Goal: Information Seeking & Learning: Learn about a topic

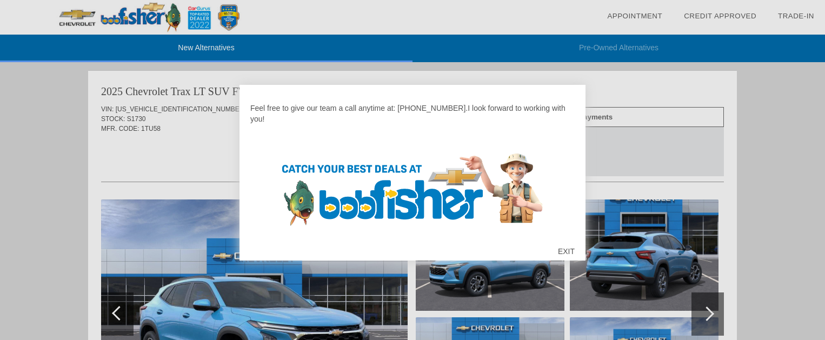
scroll to position [115, 0]
click at [567, 255] on div "EXIT" at bounding box center [566, 251] width 38 height 32
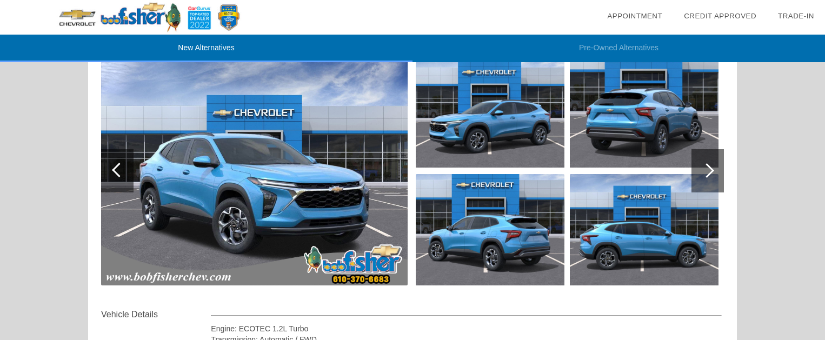
scroll to position [162, 0]
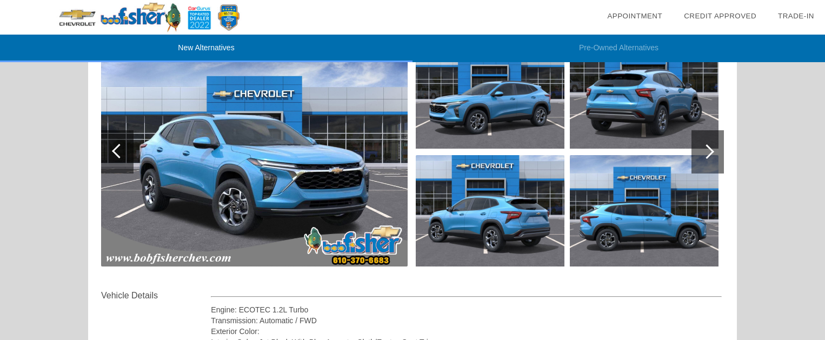
click at [704, 149] on div at bounding box center [706, 151] width 15 height 15
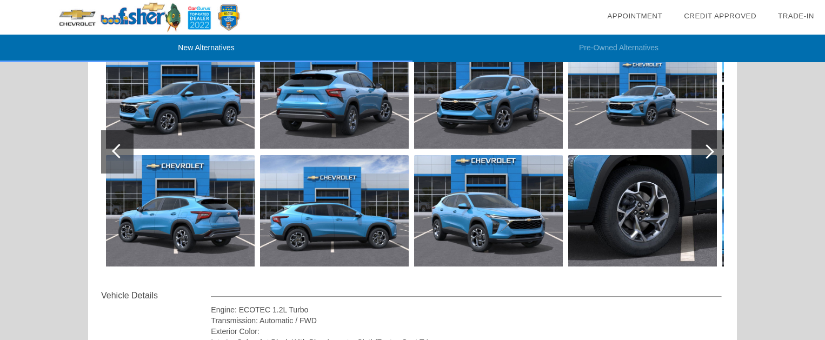
click at [704, 149] on div at bounding box center [706, 151] width 15 height 15
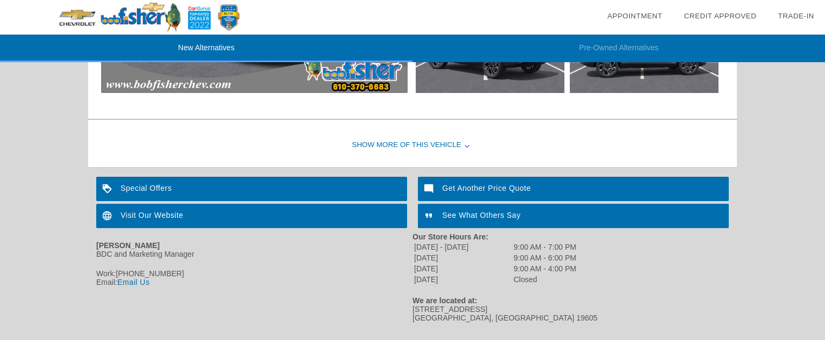
scroll to position [1454, 0]
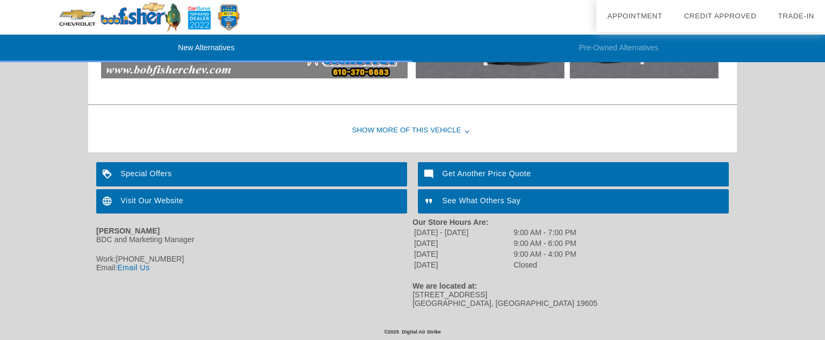
click at [430, 131] on div "Show More of this Vehicle" at bounding box center [412, 130] width 648 height 43
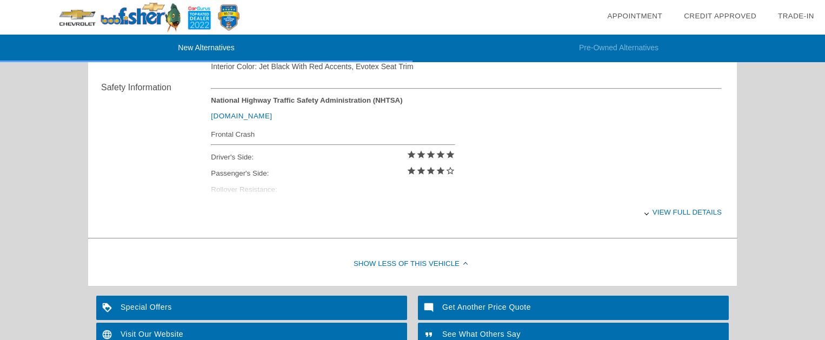
scroll to position [1567, 0]
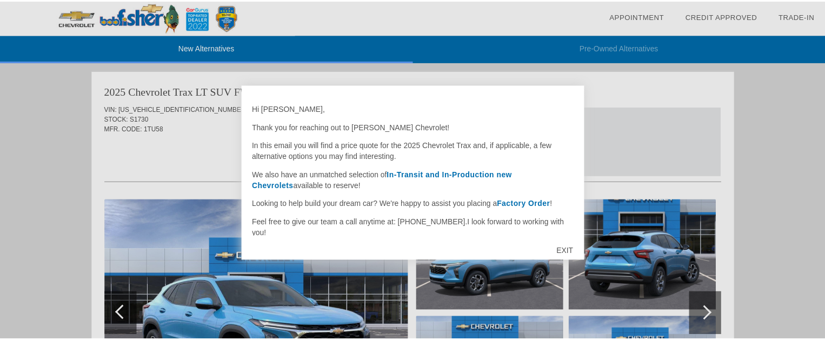
scroll to position [1107, 0]
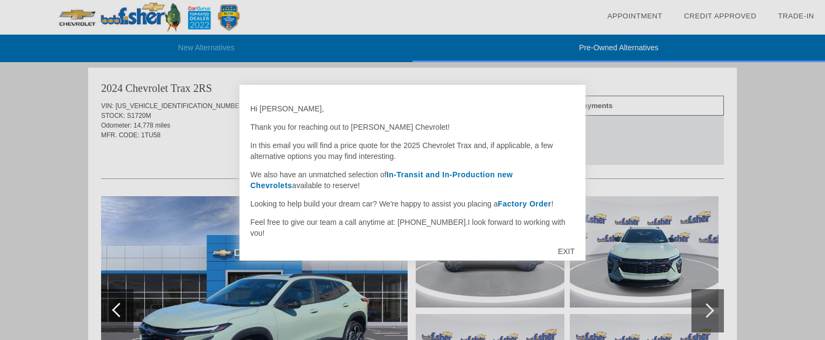
click at [575, 253] on div "EXIT" at bounding box center [566, 251] width 38 height 32
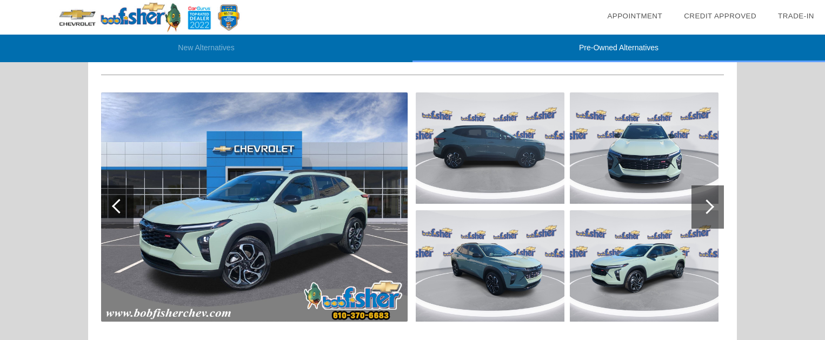
scroll to position [1215, 0]
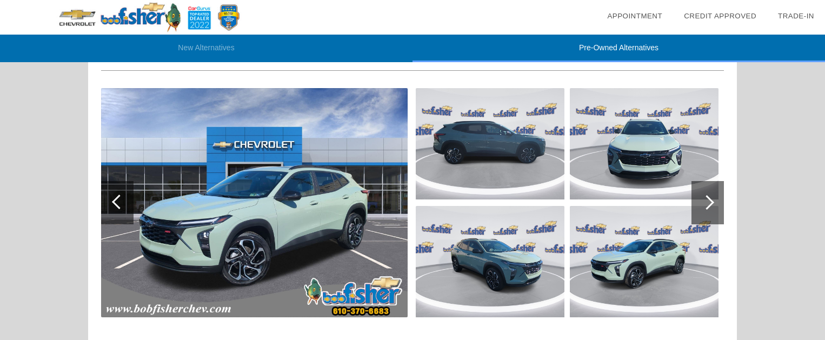
click at [711, 200] on div at bounding box center [706, 202] width 15 height 15
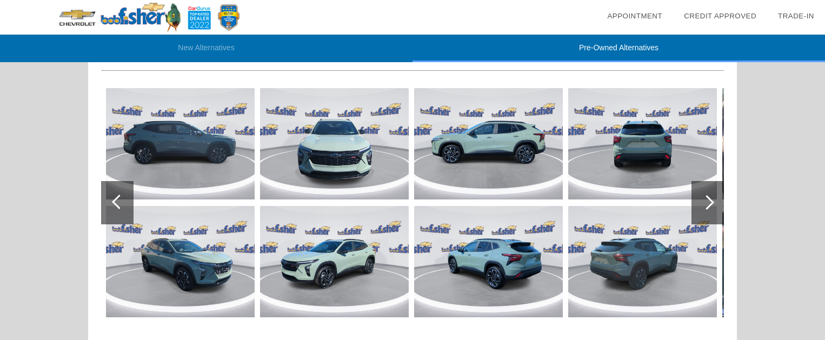
click at [711, 200] on div at bounding box center [706, 202] width 15 height 15
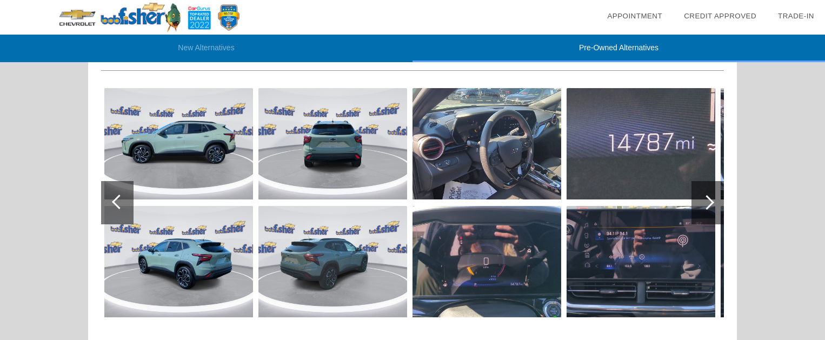
click at [711, 200] on div at bounding box center [706, 202] width 15 height 15
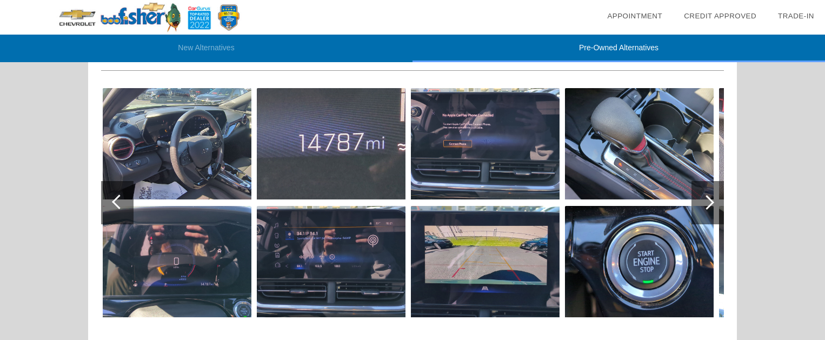
click at [711, 200] on div at bounding box center [706, 202] width 15 height 15
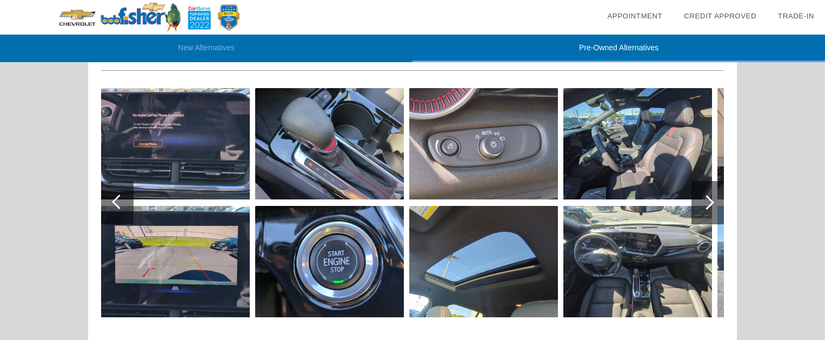
click at [711, 200] on div at bounding box center [706, 202] width 15 height 15
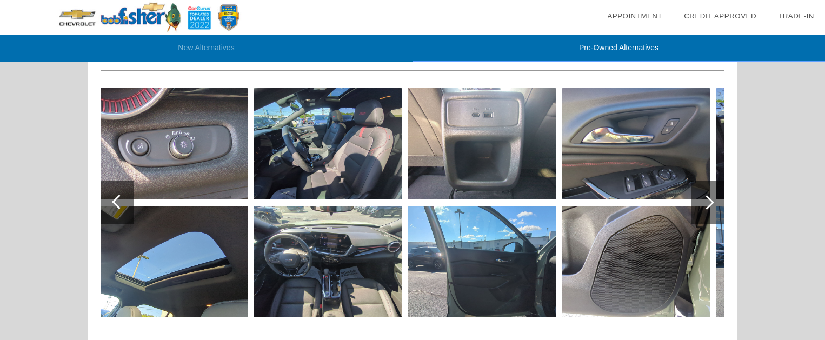
click at [711, 200] on div at bounding box center [706, 202] width 15 height 15
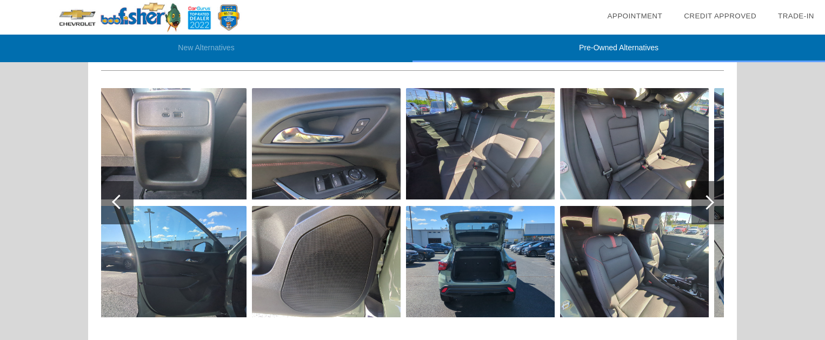
click at [711, 200] on div at bounding box center [706, 202] width 15 height 15
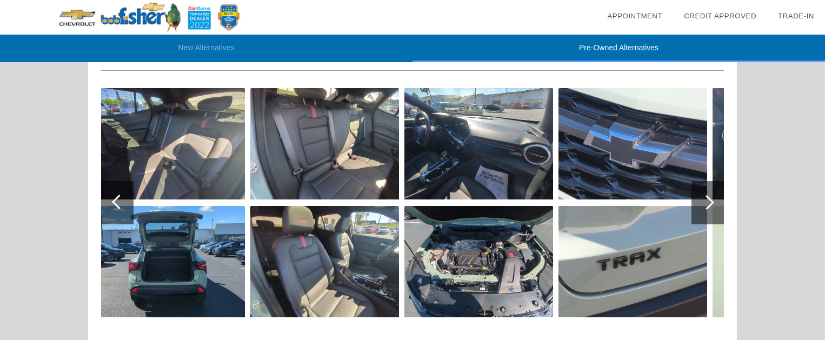
click at [711, 200] on div at bounding box center [706, 202] width 15 height 15
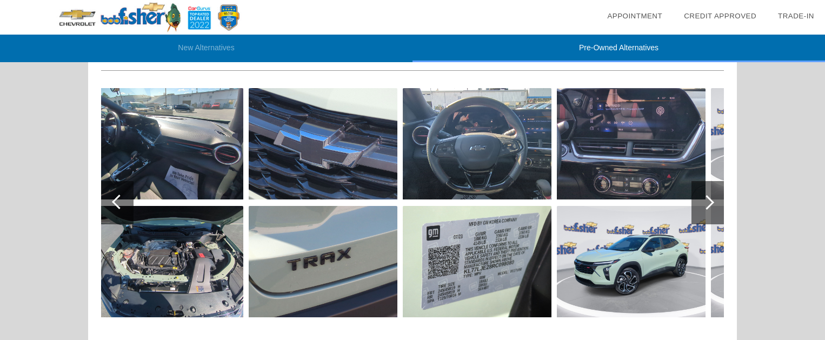
click at [711, 200] on div at bounding box center [706, 202] width 15 height 15
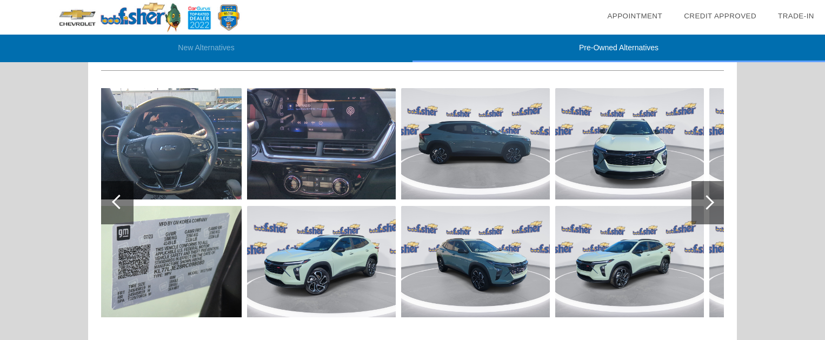
click at [711, 200] on div at bounding box center [706, 202] width 15 height 15
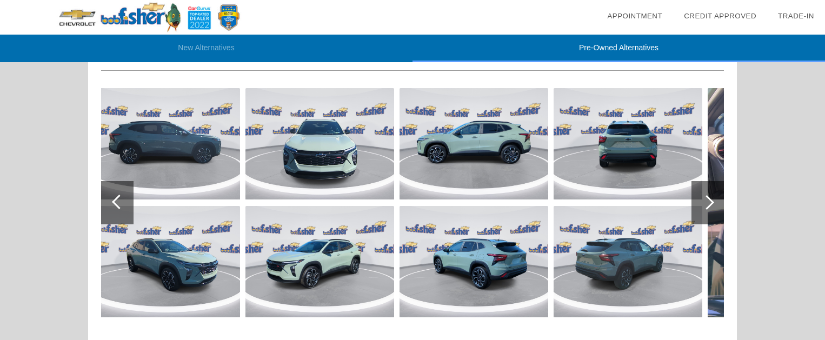
click at [711, 200] on div at bounding box center [706, 202] width 15 height 15
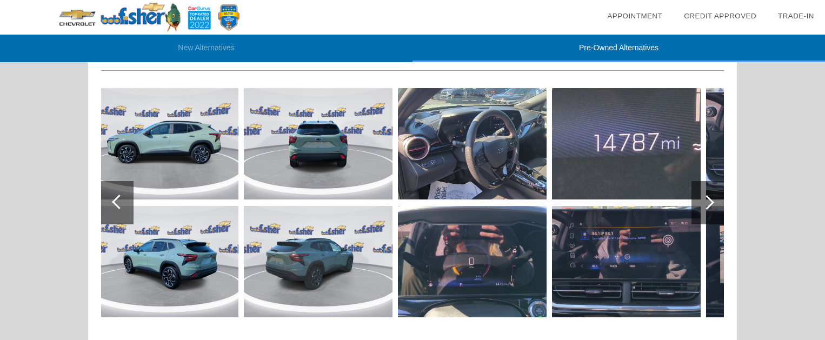
click at [711, 200] on div at bounding box center [706, 202] width 15 height 15
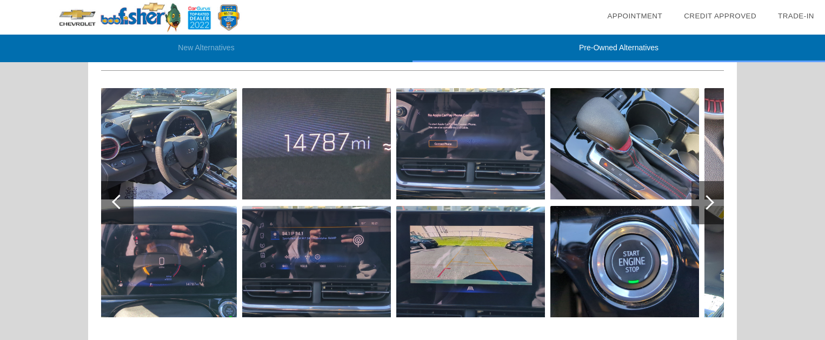
click at [711, 200] on div at bounding box center [706, 202] width 15 height 15
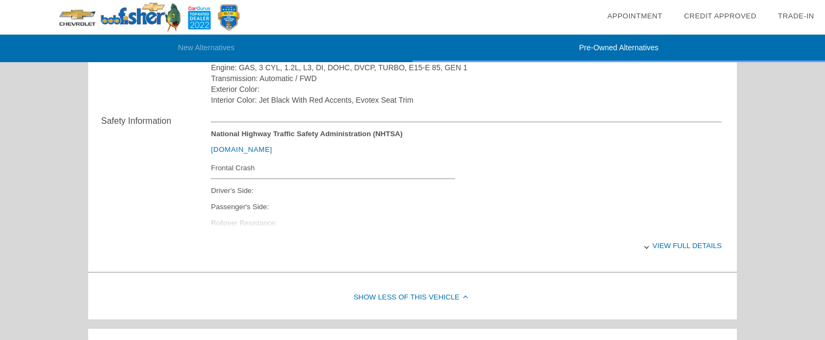
scroll to position [0, 0]
